Goal: Task Accomplishment & Management: Use online tool/utility

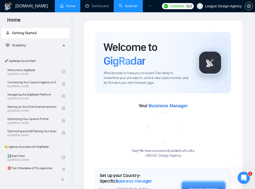
click at [127, 8] on link "Scanner" at bounding box center [128, 6] width 19 height 4
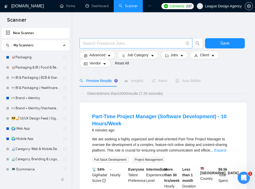
click at [134, 45] on input "text" at bounding box center [132, 43] width 101 height 6
paste input "Week1_General_WebDesign_[DATE]"
type input "Week1_General_WebDesign_[DATE]"
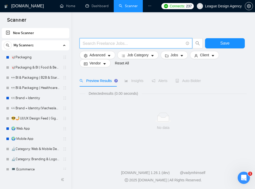
click at [97, 22] on div "Save Advanced Job Category Jobs Client Vendor Reset All Preview Results Insight…" at bounding box center [162, 81] width 167 height 122
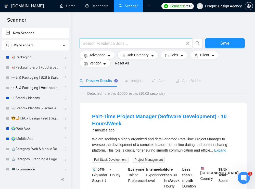
click at [122, 44] on input "text" at bounding box center [132, 43] width 101 height 6
paste input ""web design" | "website redesign" | "wordpress""
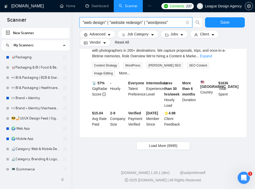
scroll to position [591, 0]
type input ""web design" | "website redesign" | "wordpress""
click at [212, 58] on link "Expand" at bounding box center [206, 56] width 12 height 4
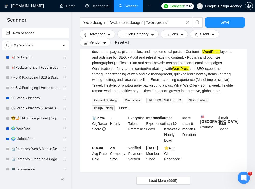
scroll to position [668, 0]
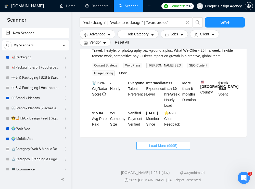
click at [144, 150] on button "Load More (9995)" at bounding box center [162, 146] width 53 height 8
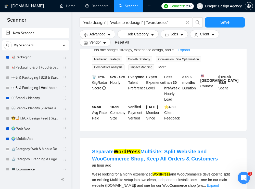
scroll to position [860, 0]
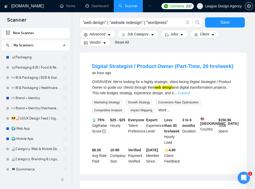
click at [189, 95] on link "Expand" at bounding box center [183, 93] width 12 height 4
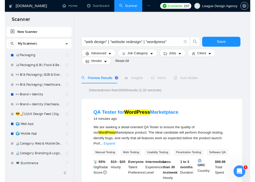
scroll to position [0, 0]
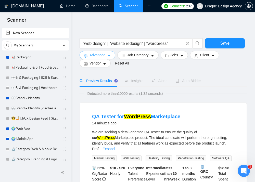
click at [106, 54] on button "Advanced" at bounding box center [97, 55] width 36 height 8
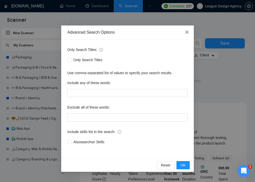
click at [186, 33] on icon "close" at bounding box center [186, 32] width 3 height 3
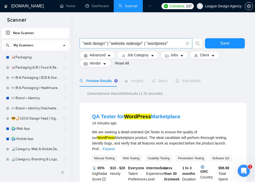
click at [170, 41] on input ""web design" | "website redesign" | "wordpress"" at bounding box center [132, 43] width 101 height 6
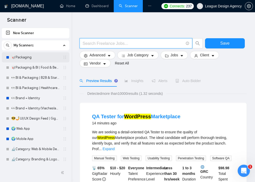
click at [44, 56] on link "🥡Packaging" at bounding box center [35, 57] width 48 height 10
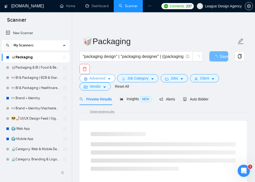
click at [91, 77] on span "Advanced" at bounding box center [97, 78] width 16 height 6
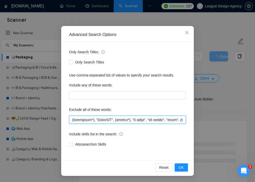
drag, startPoint x: 141, startPoint y: 120, endPoint x: 217, endPoint y: 135, distance: 78.0
click at [217, 135] on div "Advanced Search Options Only Search Titles: Only Search Titles Use comma-separa…" at bounding box center [127, 91] width 255 height 182
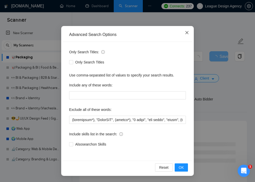
click at [186, 31] on icon "close" at bounding box center [187, 33] width 4 height 4
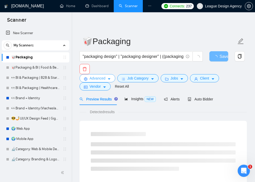
click at [109, 78] on icon "caret-down" at bounding box center [109, 79] width 3 height 2
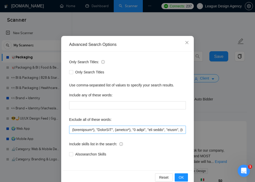
scroll to position [20, 0]
drag, startPoint x: 160, startPoint y: 129, endPoint x: 191, endPoint y: 132, distance: 31.5
click at [191, 132] on div "Only Search Titles: Only Search Titles Use comma-separated list of values to sp…" at bounding box center [127, 110] width 129 height 119
click at [170, 130] on input "text" at bounding box center [127, 129] width 117 height 8
drag, startPoint x: 175, startPoint y: 130, endPoint x: 194, endPoint y: 130, distance: 19.1
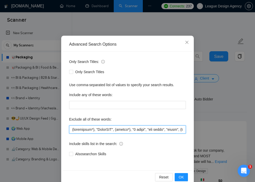
click at [194, 130] on div "Advanced Search Options Only Search Titles: Only Search Titles Use comma-separa…" at bounding box center [127, 91] width 255 height 182
click at [175, 130] on input "text" at bounding box center [127, 129] width 117 height 8
drag, startPoint x: 174, startPoint y: 129, endPoint x: 204, endPoint y: 131, distance: 30.1
click at [204, 131] on div "Advanced Search Options Only Search Titles: Only Search Titles Use comma-separa…" at bounding box center [127, 91] width 255 height 182
click at [176, 127] on input "text" at bounding box center [127, 129] width 117 height 8
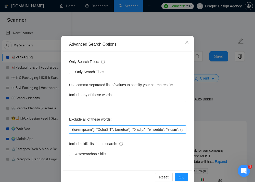
drag, startPoint x: 174, startPoint y: 128, endPoint x: 211, endPoint y: 133, distance: 37.8
click at [211, 133] on div "Advanced Search Options Only Search Titles: Only Search Titles Use comma-separa…" at bounding box center [127, 91] width 255 height 182
click at [175, 130] on input "text" at bounding box center [127, 129] width 117 height 8
drag, startPoint x: 174, startPoint y: 127, endPoint x: 204, endPoint y: 130, distance: 30.5
click at [204, 130] on div "Advanced Search Options Only Search Titles: Only Search Titles Use comma-separa…" at bounding box center [127, 91] width 255 height 182
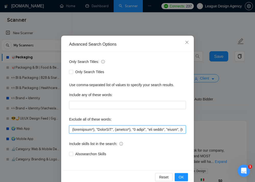
click at [175, 128] on input "text" at bounding box center [127, 129] width 117 height 8
drag, startPoint x: 175, startPoint y: 128, endPoint x: 207, endPoint y: 134, distance: 32.1
click at [207, 134] on div "Advanced Search Options Only Search Titles: Only Search Titles Use comma-separa…" at bounding box center [127, 91] width 255 height 182
click at [178, 130] on input "text" at bounding box center [127, 129] width 117 height 8
drag, startPoint x: 174, startPoint y: 130, endPoint x: 253, endPoint y: 155, distance: 82.1
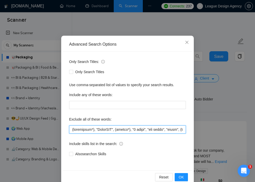
click at [253, 155] on div "Advanced Search Options Only Search Titles: Only Search Titles Use comma-separa…" at bounding box center [127, 91] width 255 height 182
click at [160, 126] on input "text" at bounding box center [127, 129] width 117 height 8
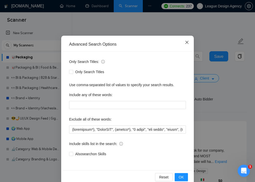
click at [188, 44] on icon "close" at bounding box center [186, 42] width 3 height 3
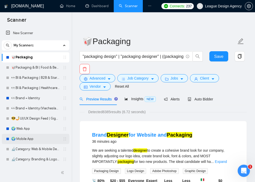
scroll to position [5, 0]
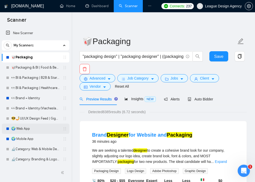
click at [28, 128] on link "🌍 Web App" at bounding box center [35, 128] width 48 height 10
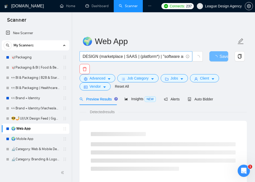
click at [152, 57] on input "DESIGN (marketplace | SAAS | (platform*) | "software as a service" | "software-…" at bounding box center [132, 56] width 101 height 6
click at [162, 57] on input "DESIGN (marketplace | SAAS | (platform*) | "software as a service" | "software-…" at bounding box center [132, 56] width 101 height 6
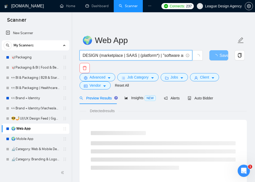
scroll to position [1, 0]
click at [180, 56] on input "DESIGN (marketplace | SAAS | (platform*) | "software as a service" | "software-…" at bounding box center [132, 55] width 101 height 6
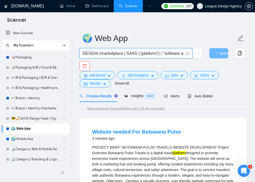
drag, startPoint x: 175, startPoint y: 52, endPoint x: 216, endPoint y: 62, distance: 41.9
click at [216, 62] on div "DESIGN (marketplace | SAAS | (platform*) | "software as a service" | "software-…" at bounding box center [161, 59] width 167 height 23
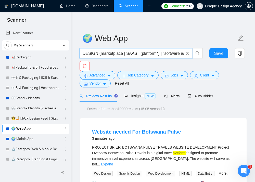
click at [170, 55] on input "DESIGN (marketplace | SAAS | (platform*) | "software as a service" | "software-…" at bounding box center [132, 53] width 101 height 6
drag, startPoint x: 119, startPoint y: 52, endPoint x: 78, endPoint y: 50, distance: 41.0
click at [155, 53] on input "DESIGN (marketplace | SAAS | (platform*) | "software as a service" | "software-…" at bounding box center [132, 53] width 101 height 6
click at [160, 54] on input "DESIGN (marketplace | SAAS | (platform*) | "software as a service" | "software-…" at bounding box center [132, 53] width 101 height 6
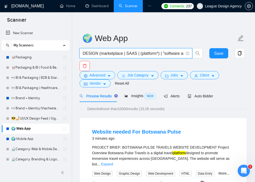
drag, startPoint x: 164, startPoint y: 54, endPoint x: 216, endPoint y: 68, distance: 53.4
click at [216, 68] on div "DESIGN (marketplace | SAAS | (platform*) | "software as a service" | "software-…" at bounding box center [161, 59] width 167 height 23
click at [168, 55] on input "DESIGN (marketplace | SAAS | (platform*) | "software as a service" | "software-…" at bounding box center [132, 53] width 101 height 6
drag, startPoint x: 168, startPoint y: 55, endPoint x: 99, endPoint y: 68, distance: 70.0
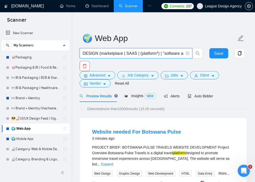
scroll to position [56, 0]
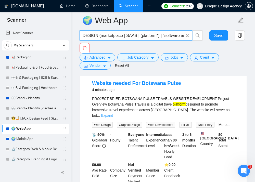
click at [113, 113] on link "Expand" at bounding box center [107, 115] width 12 height 4
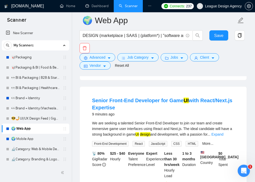
scroll to position [283, 0]
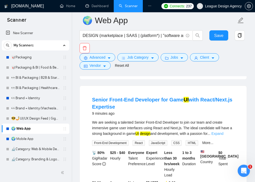
click at [223, 135] on link "Expand" at bounding box center [217, 133] width 12 height 4
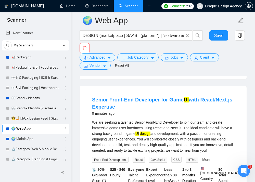
scroll to position [278, 0]
